Goal: Download file/media

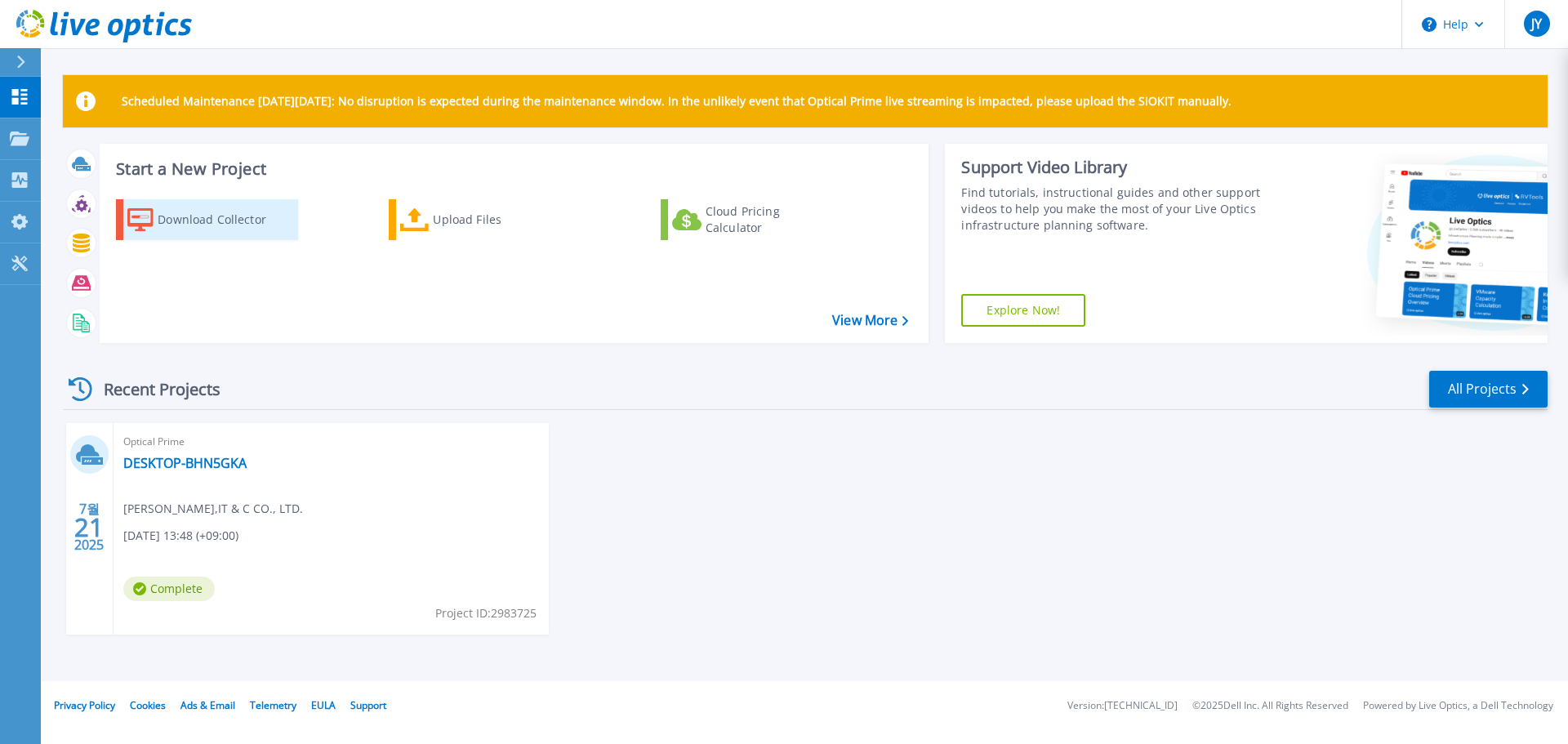
click at [209, 219] on div "Download Collector" at bounding box center [222, 219] width 131 height 32
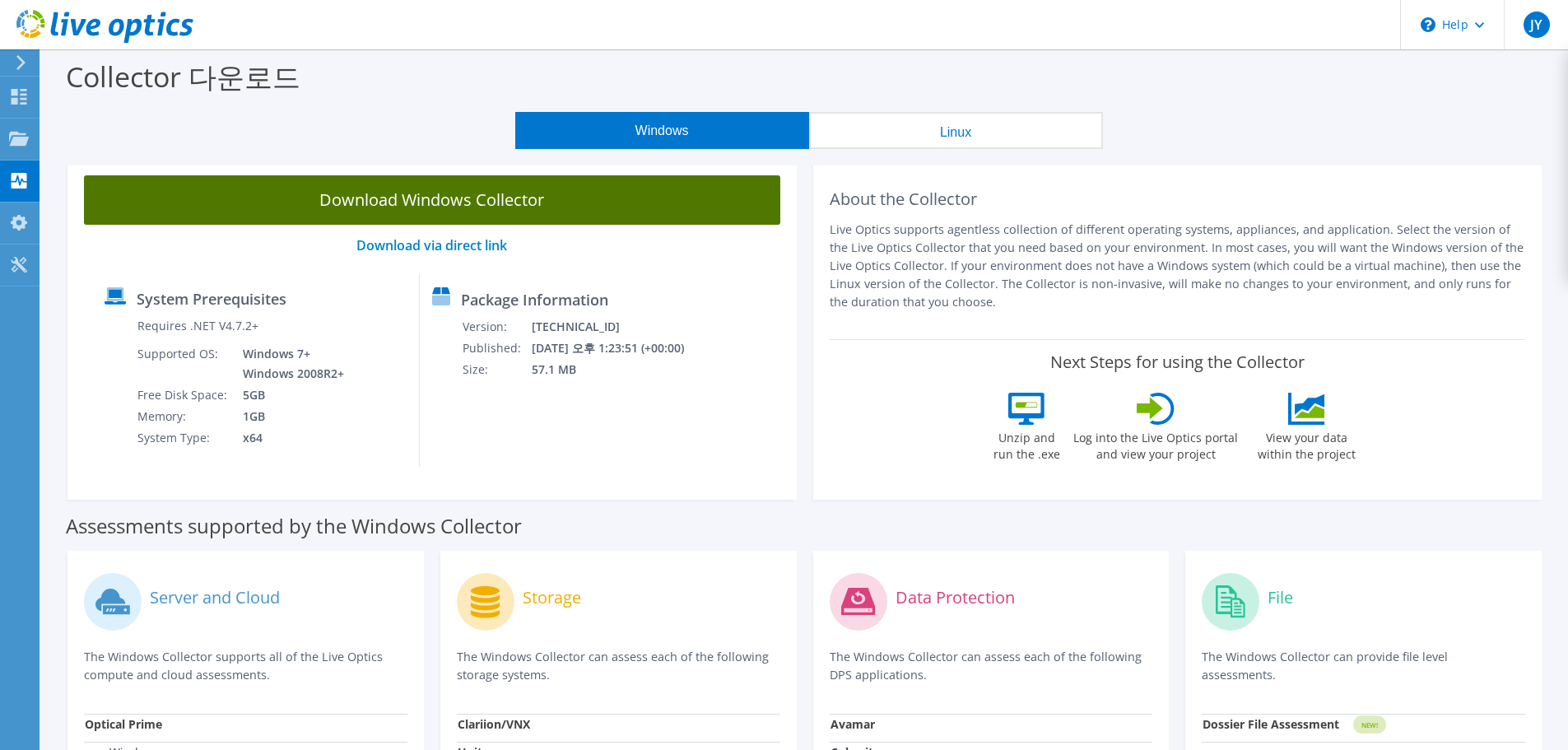
click at [571, 196] on link "Download Windows Collector" at bounding box center [432, 200] width 696 height 49
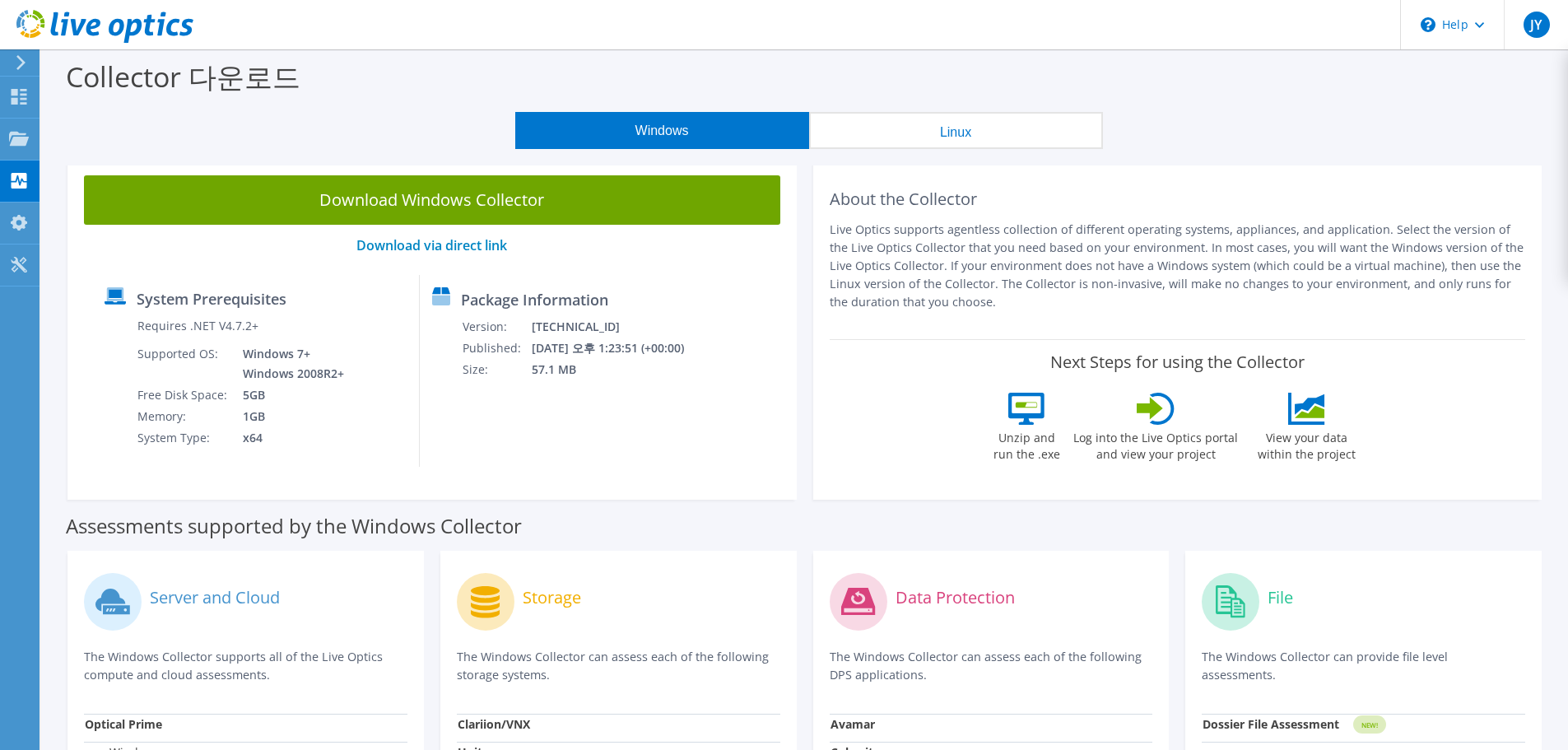
click at [1336, 208] on h2 "About the Collector" at bounding box center [1177, 199] width 696 height 20
